Goal: Navigation & Orientation: Find specific page/section

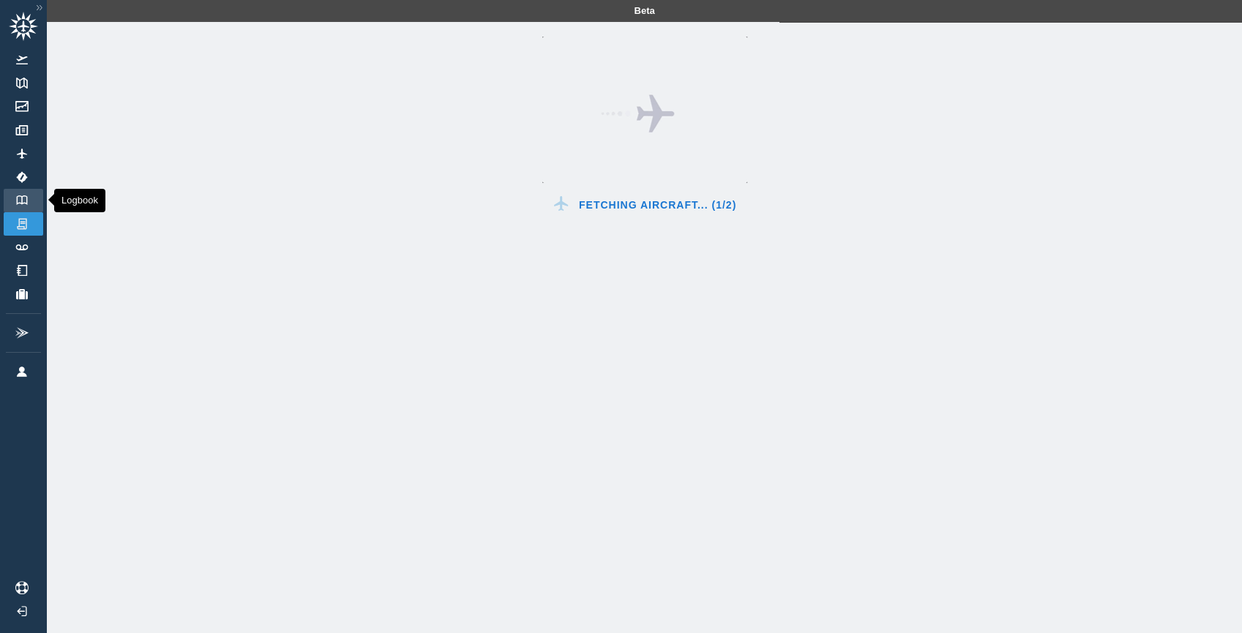
click at [22, 206] on link "Logbook" at bounding box center [24, 200] width 40 height 23
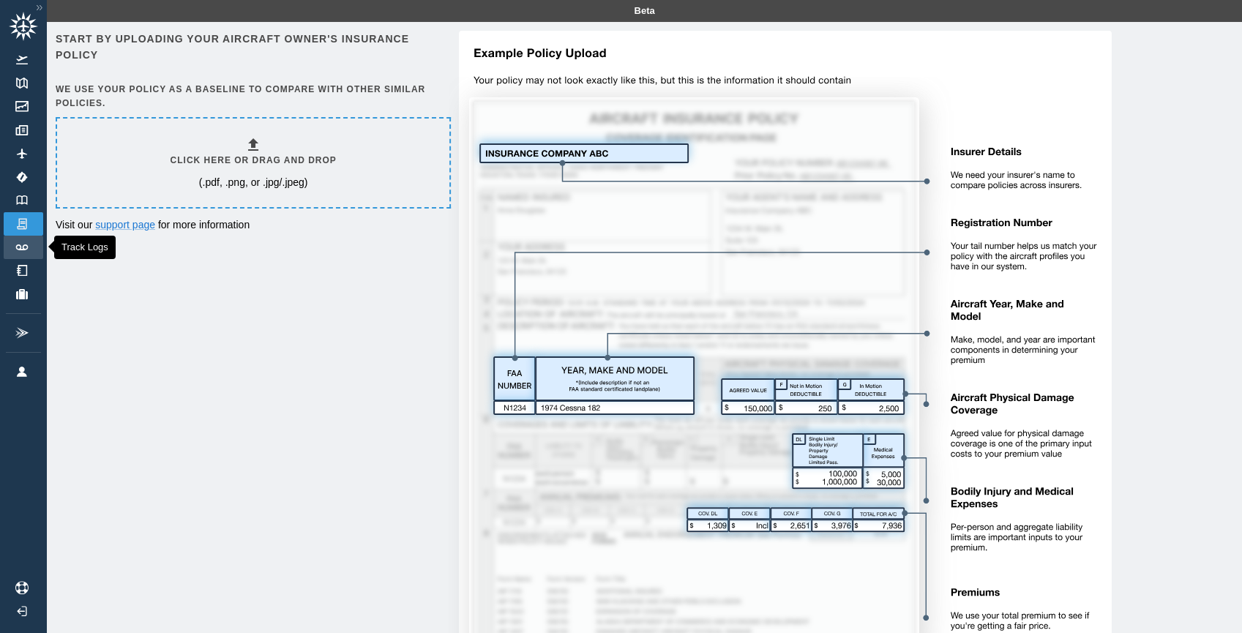
click at [32, 247] on link "Track Logs" at bounding box center [24, 247] width 40 height 23
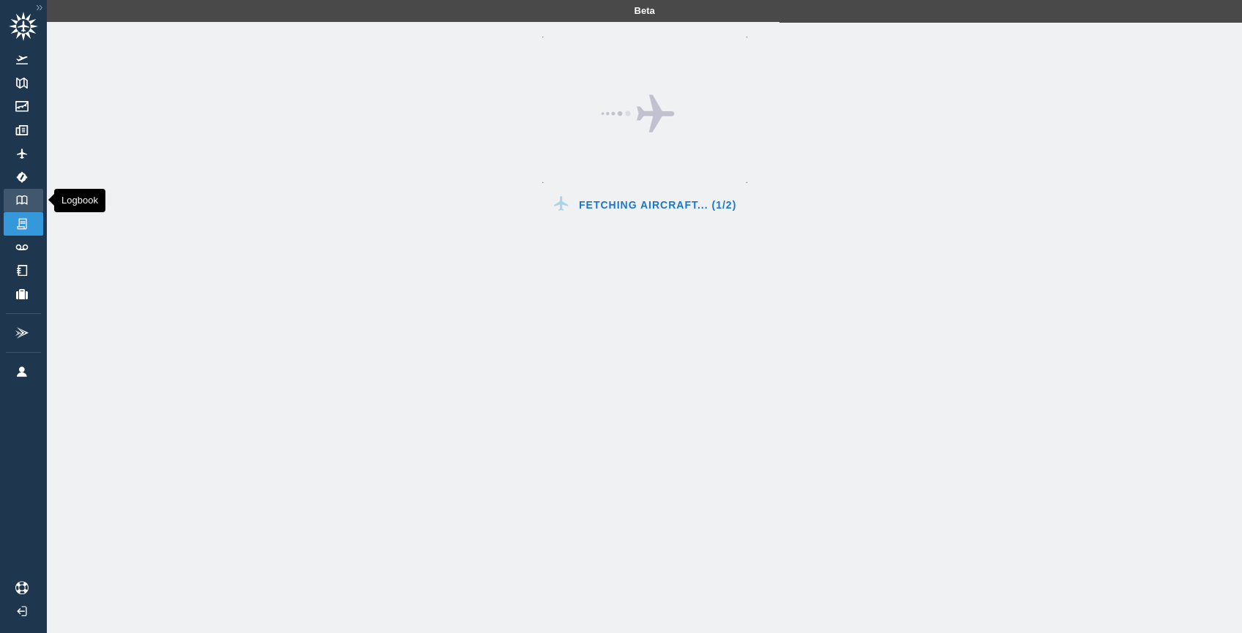
click at [42, 200] on link "Logbook" at bounding box center [24, 200] width 40 height 23
